Goal: Task Accomplishment & Management: Use online tool/utility

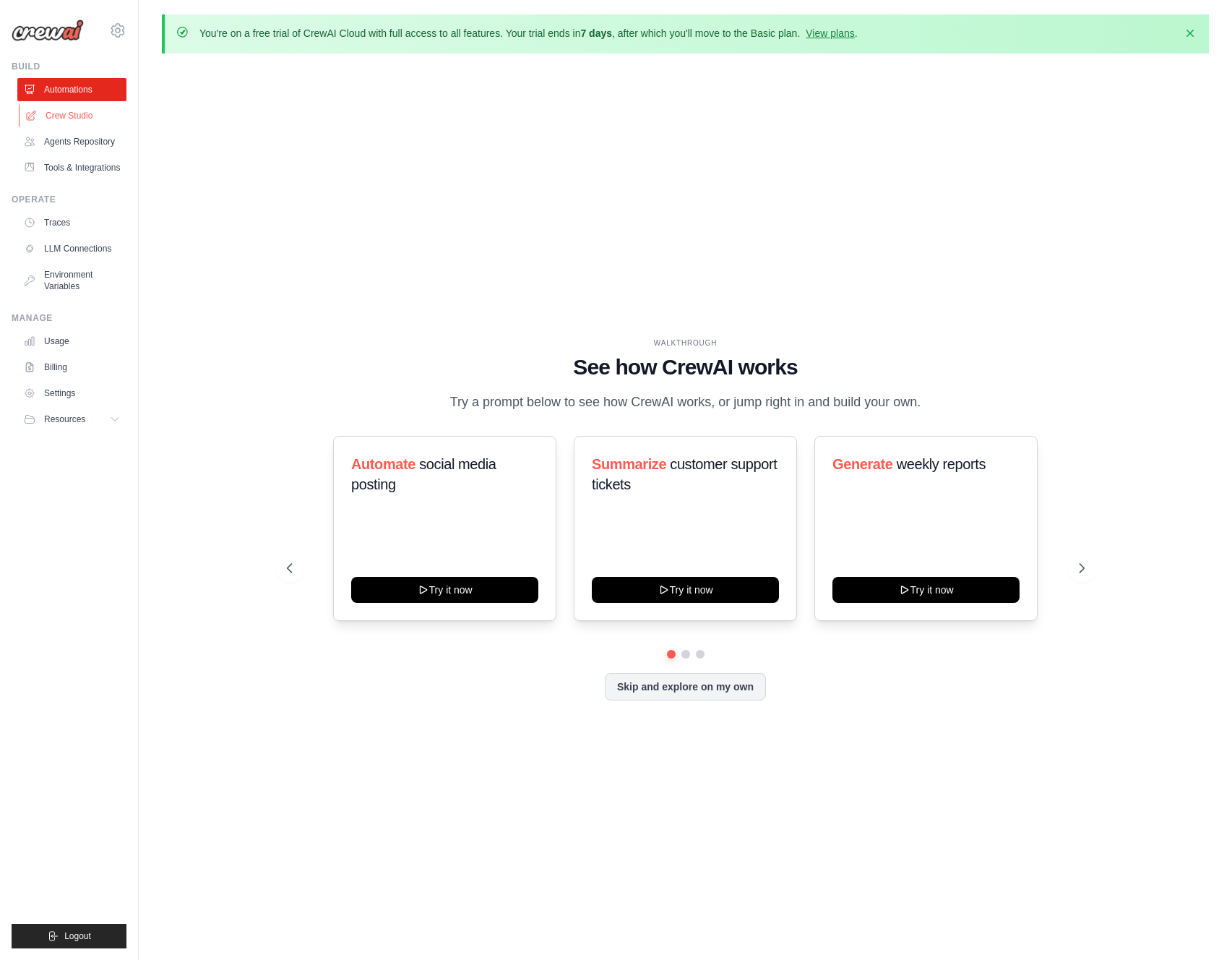
click at [58, 109] on link "Crew Studio" at bounding box center [74, 115] width 109 height 23
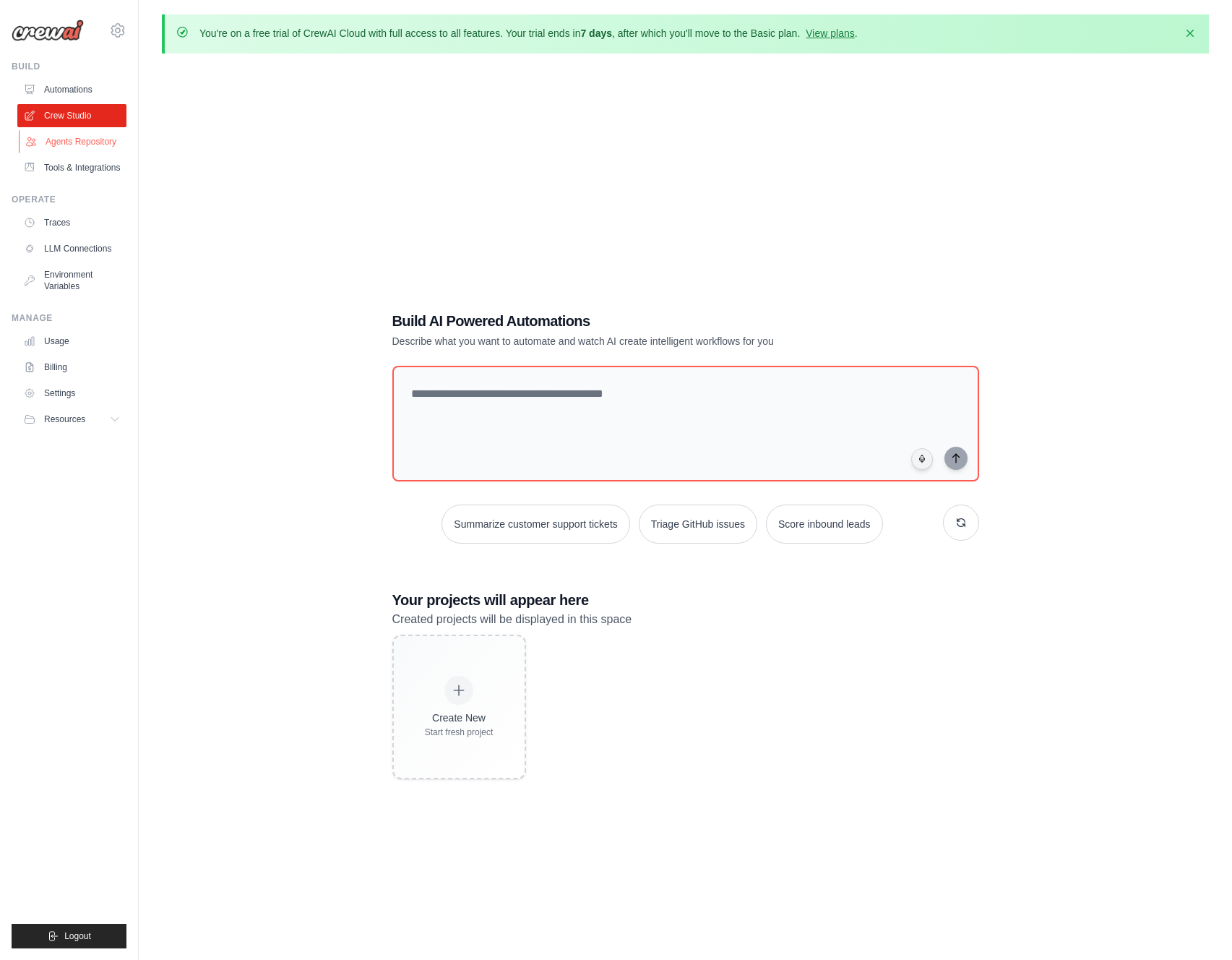
click at [87, 140] on link "Agents Repository" at bounding box center [74, 141] width 109 height 23
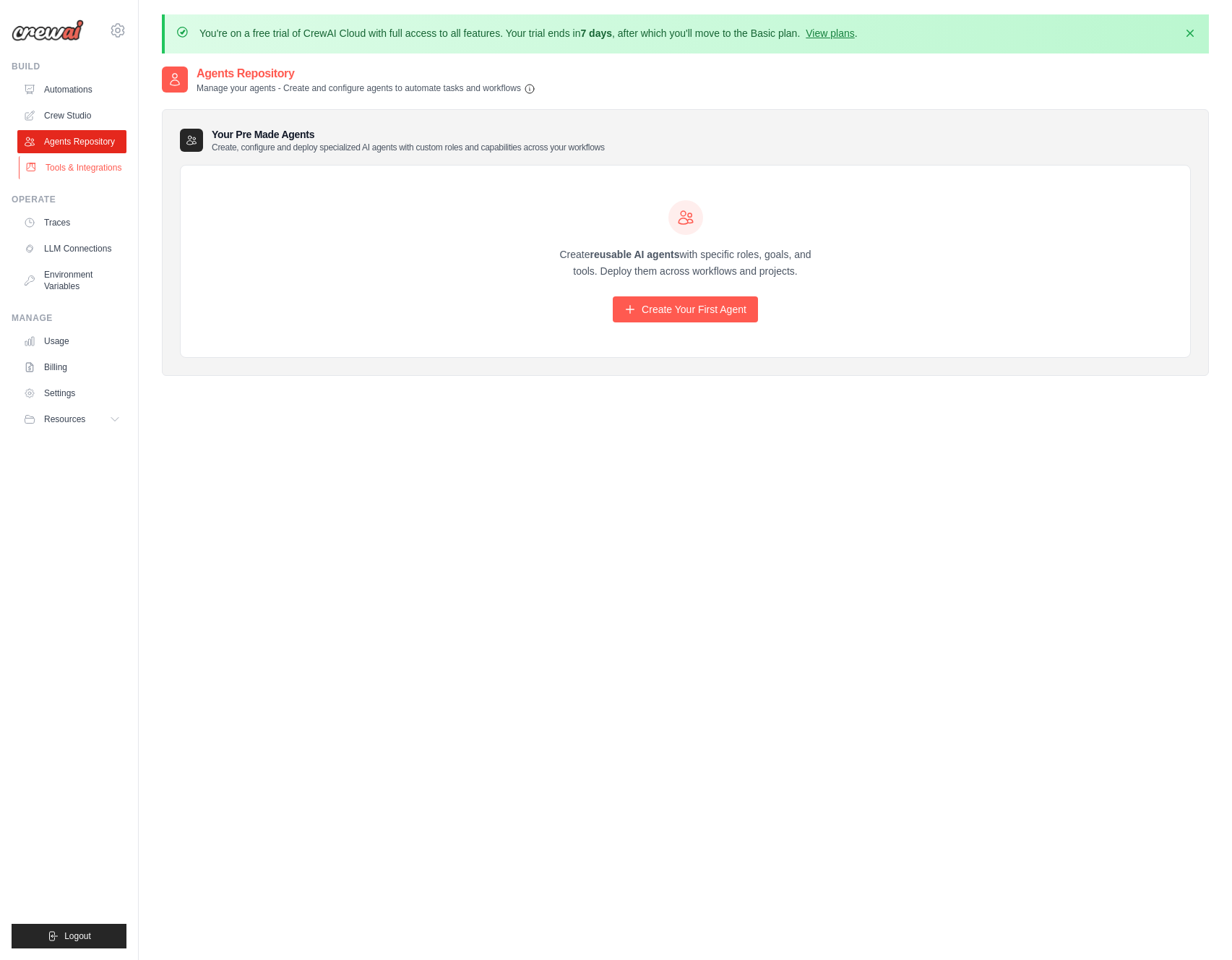
click at [90, 160] on link "Tools & Integrations" at bounding box center [74, 168] width 109 height 23
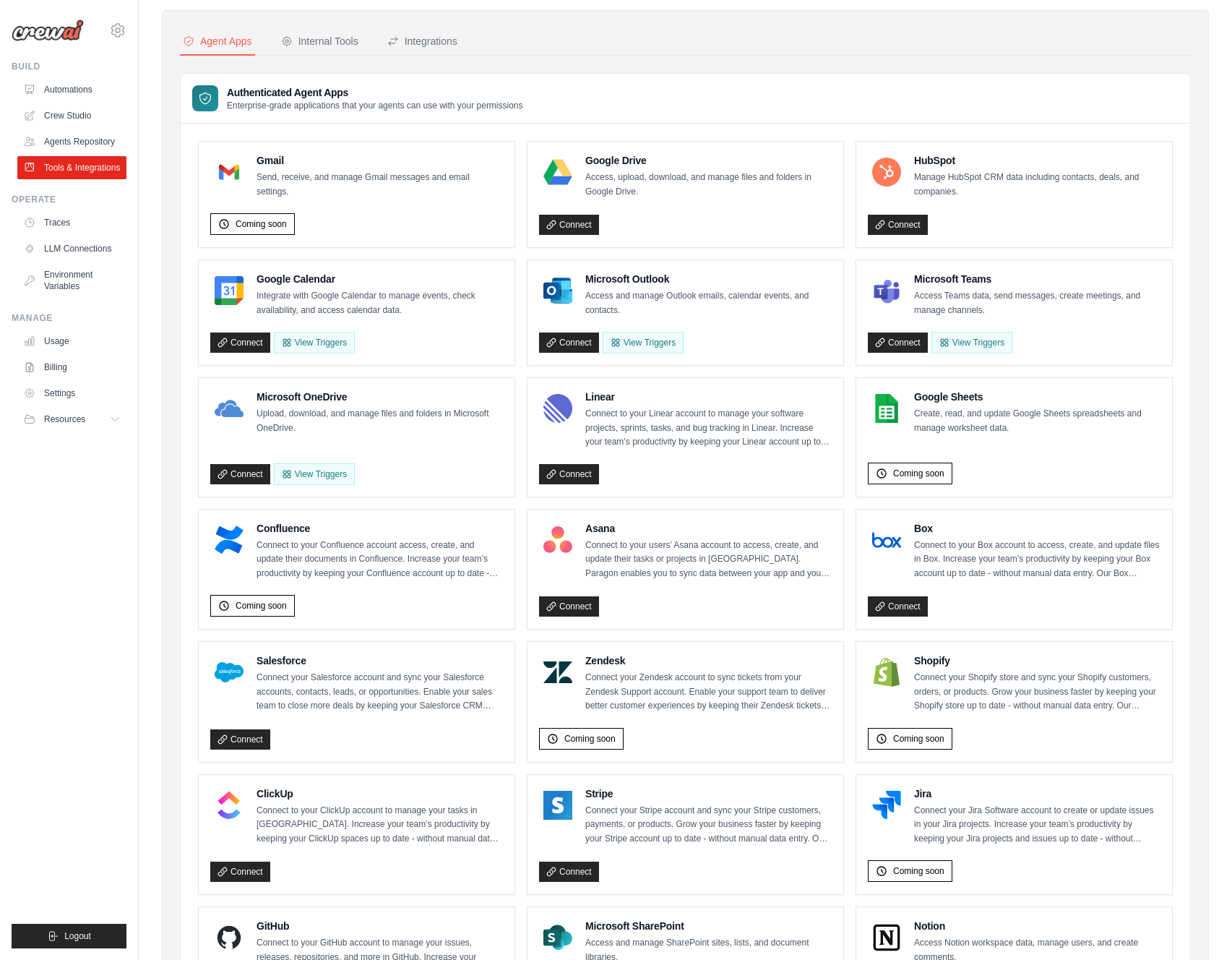
scroll to position [97, 0]
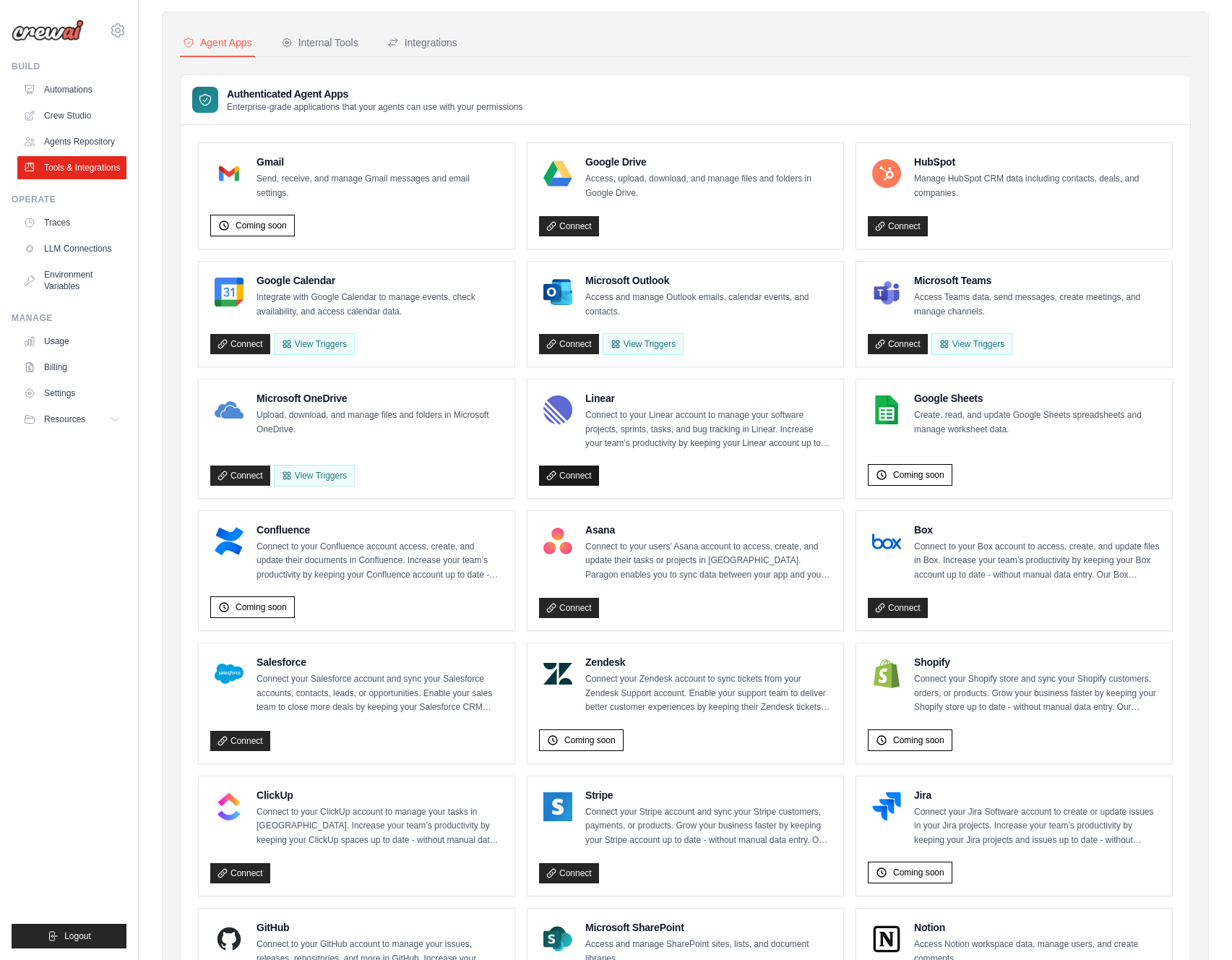
click at [574, 475] on link "Connect" at bounding box center [568, 475] width 60 height 20
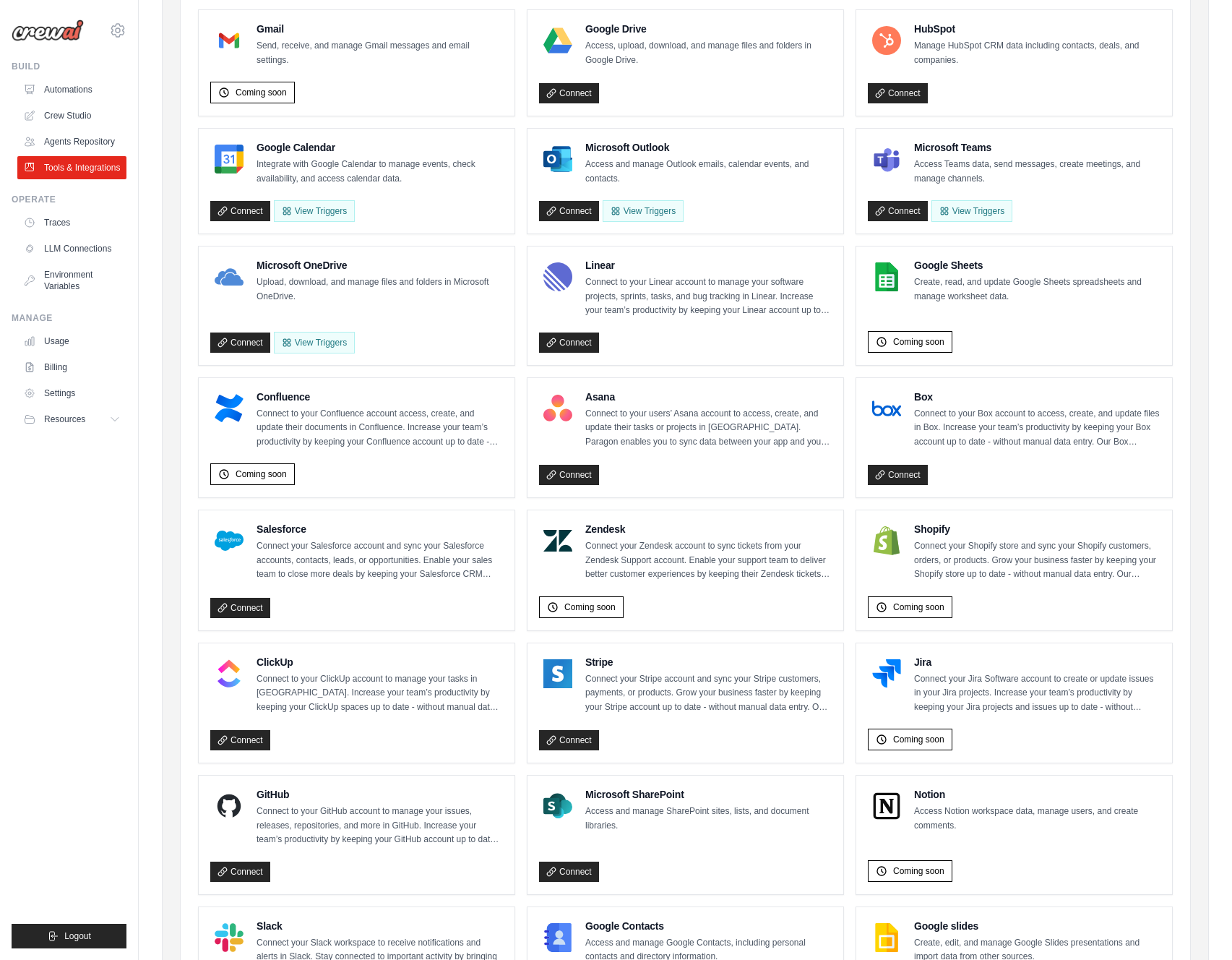
scroll to position [0, 0]
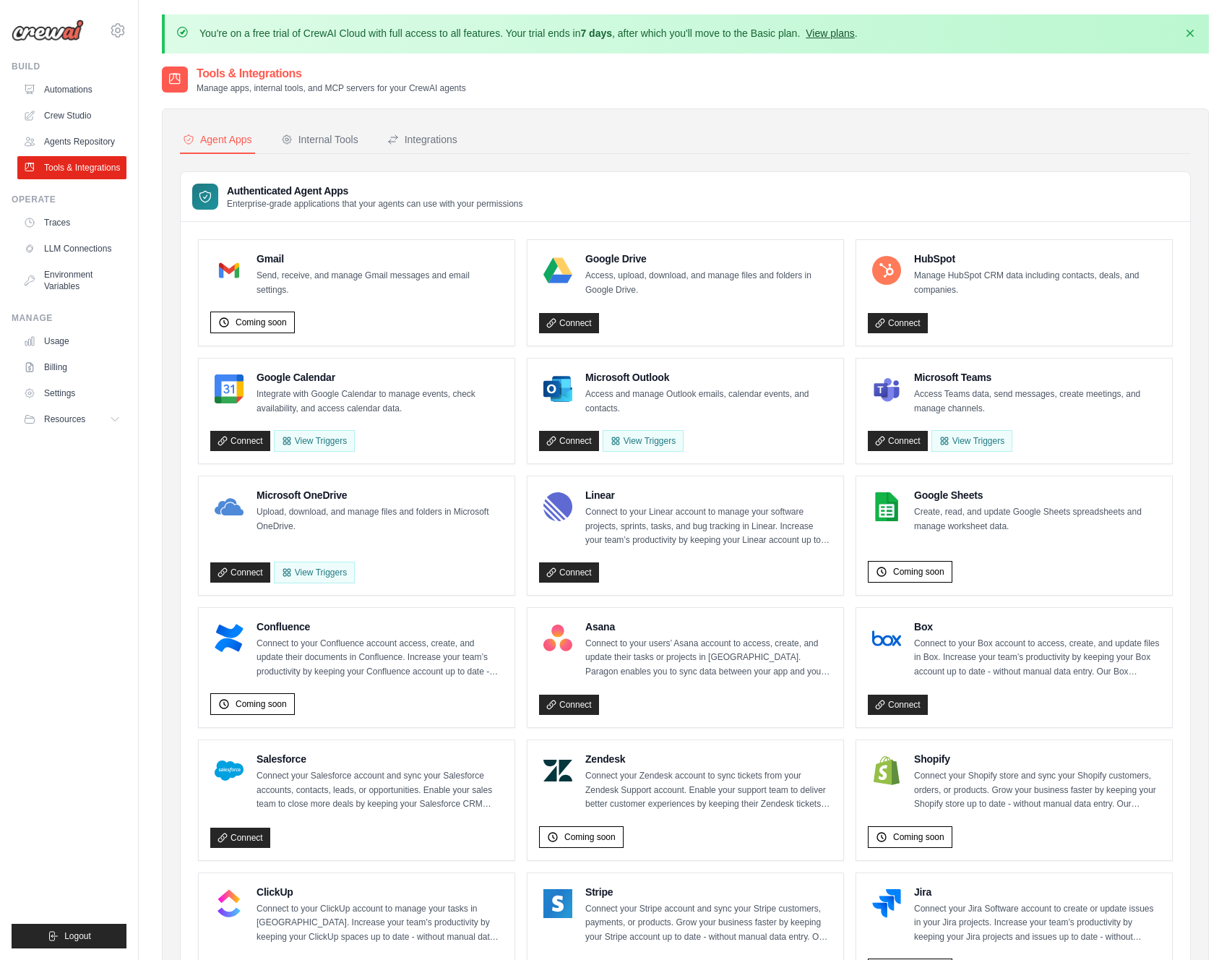
click at [813, 32] on link "View plans" at bounding box center [830, 33] width 49 height 11
